Goal: Information Seeking & Learning: Check status

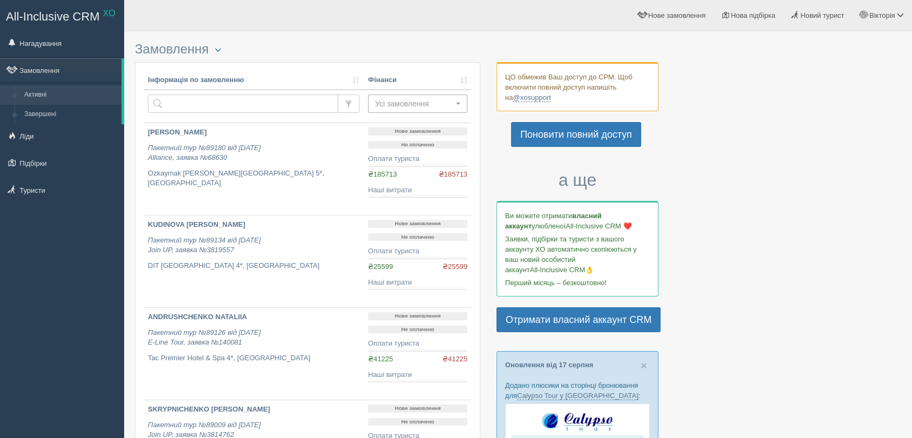
click at [389, 105] on span "Усі замовлення" at bounding box center [414, 103] width 78 height 11
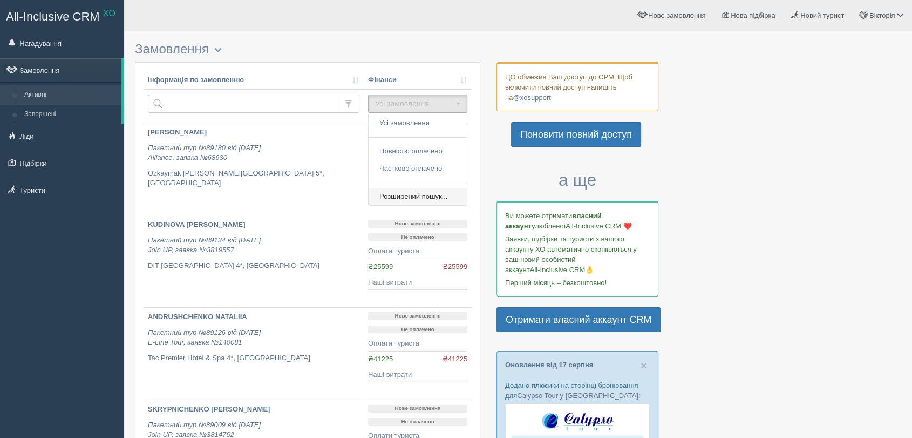
click at [414, 192] on span "Розширений пошук..." at bounding box center [413, 197] width 68 height 10
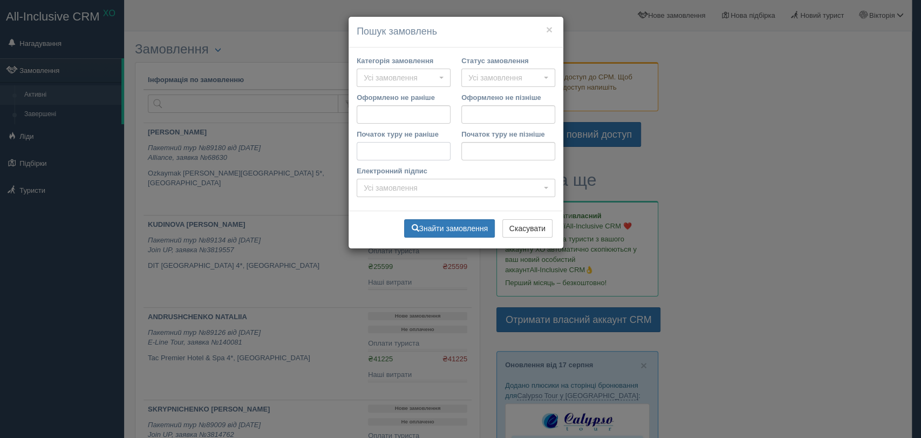
click at [383, 154] on input "Початок туру не раніше" at bounding box center [404, 151] width 94 height 18
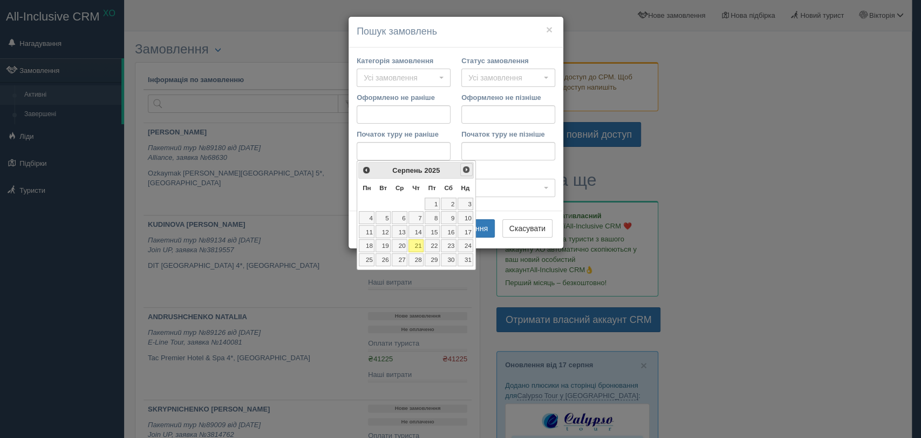
click at [462, 170] on span "Наст>" at bounding box center [466, 169] width 9 height 9
click at [365, 197] on td "1" at bounding box center [366, 204] width 17 height 14
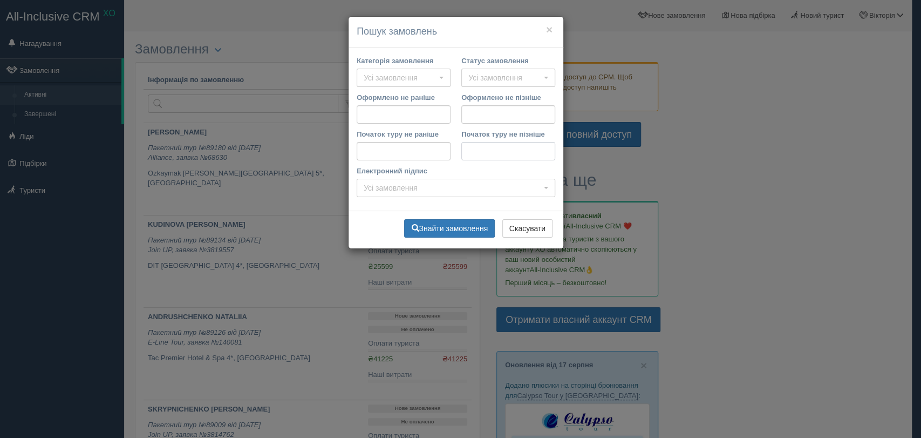
click at [469, 149] on input "Початок туру не пізніше" at bounding box center [508, 151] width 94 height 18
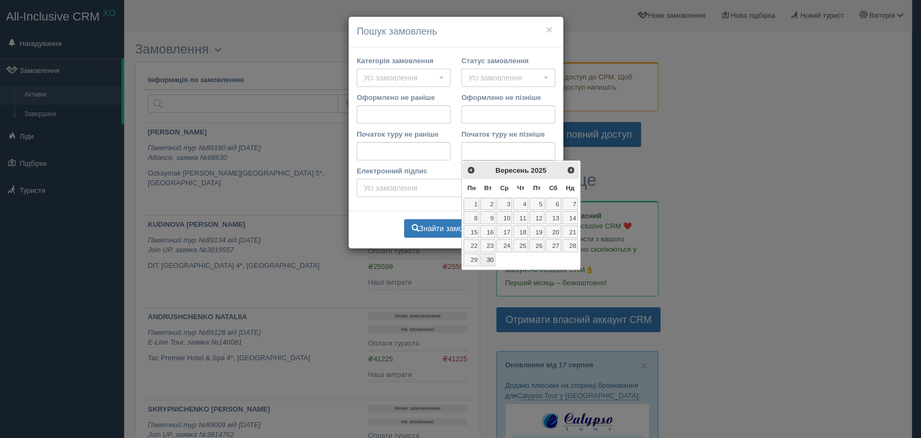
click at [492, 255] on link "30" at bounding box center [487, 259] width 15 height 13
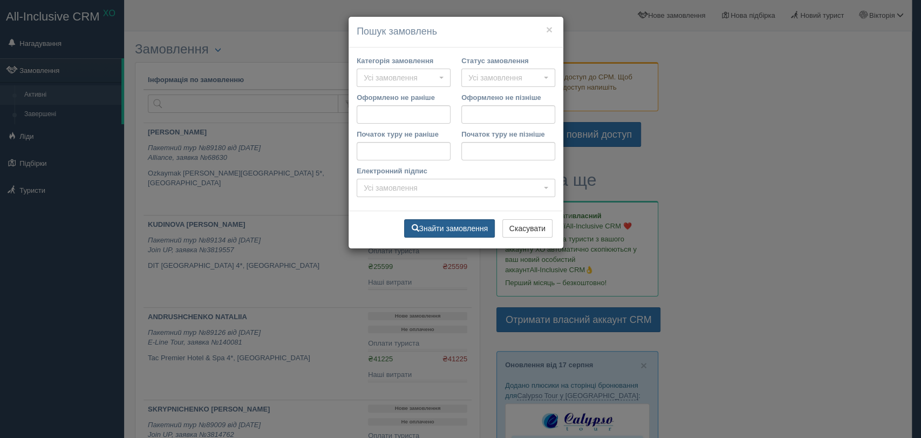
click at [488, 228] on button "Знайти замовлення" at bounding box center [449, 228] width 91 height 18
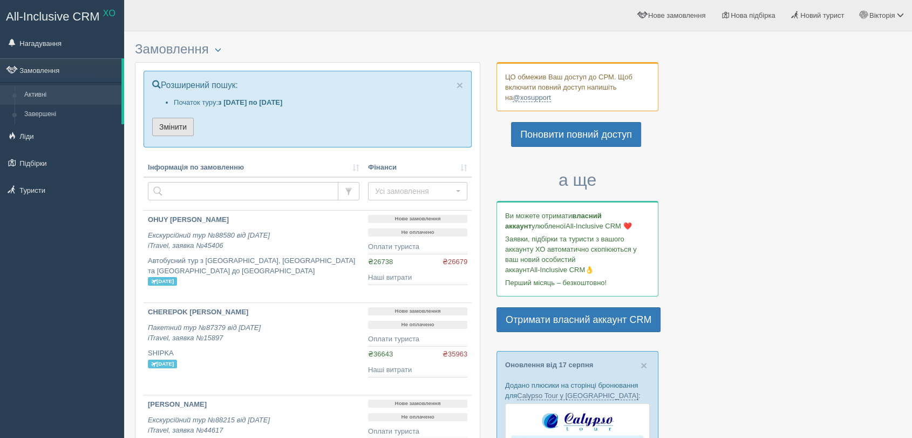
click at [173, 127] on button "Змінити" at bounding box center [173, 127] width 42 height 18
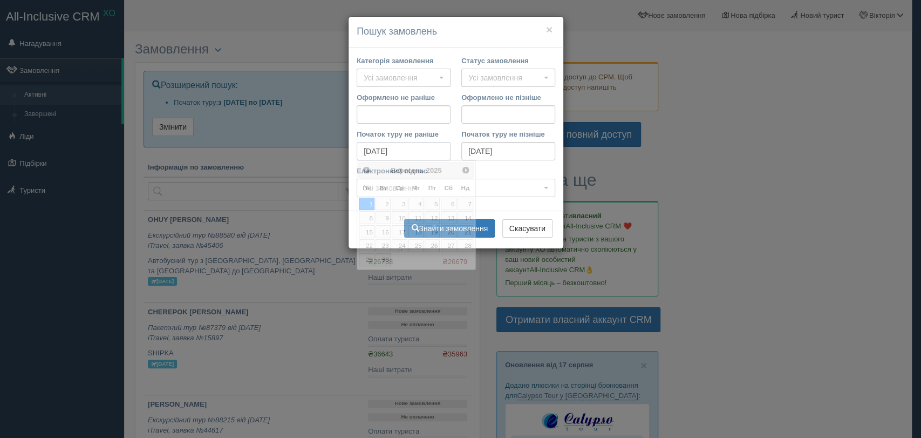
click at [390, 154] on input "01.09.2025" at bounding box center [404, 151] width 94 height 18
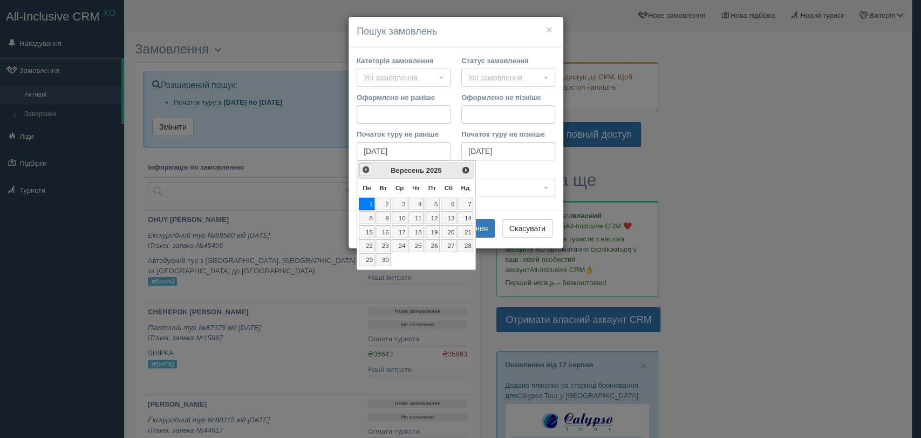
click at [366, 169] on span "<Попер" at bounding box center [366, 169] width 9 height 9
click at [433, 201] on link "1" at bounding box center [432, 203] width 15 height 13
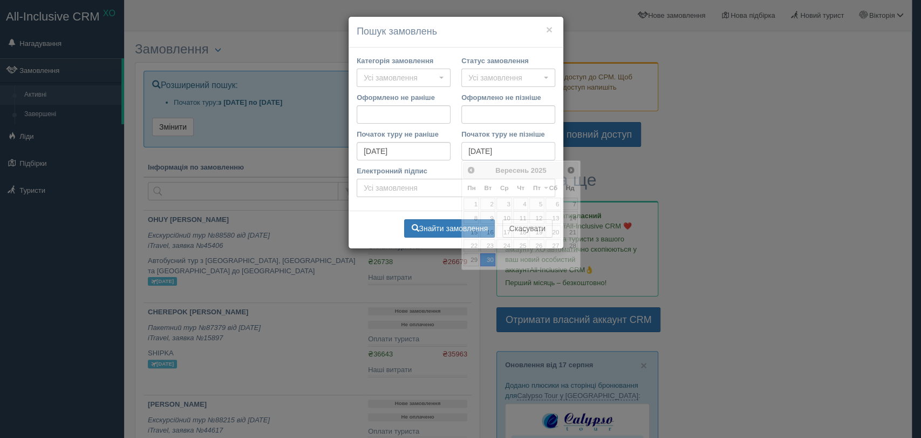
click at [484, 148] on input "30.09.2025" at bounding box center [508, 151] width 94 height 18
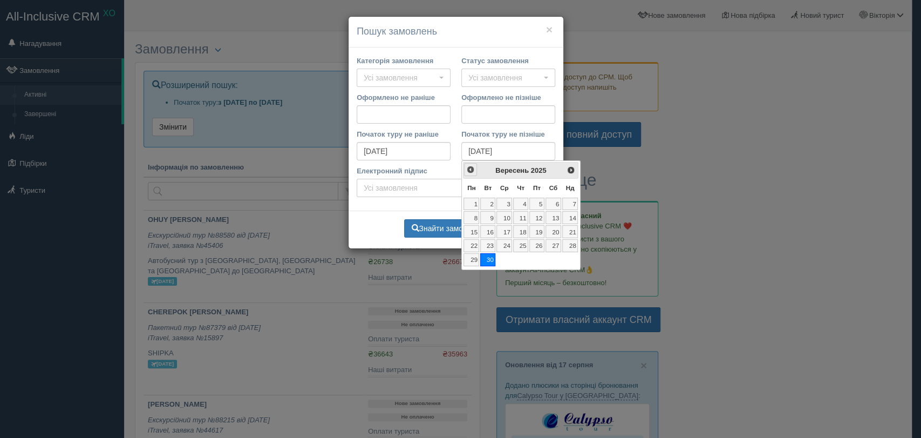
click at [471, 173] on span "<Попер" at bounding box center [470, 169] width 9 height 9
click at [570, 258] on link "31" at bounding box center [570, 259] width 16 height 13
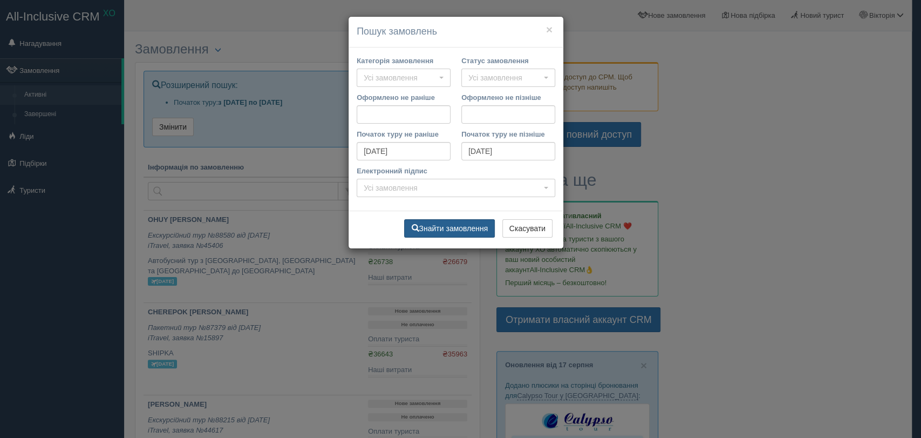
click at [455, 223] on button "Знайти замовлення" at bounding box center [449, 228] width 91 height 18
